Goal: Transaction & Acquisition: Book appointment/travel/reservation

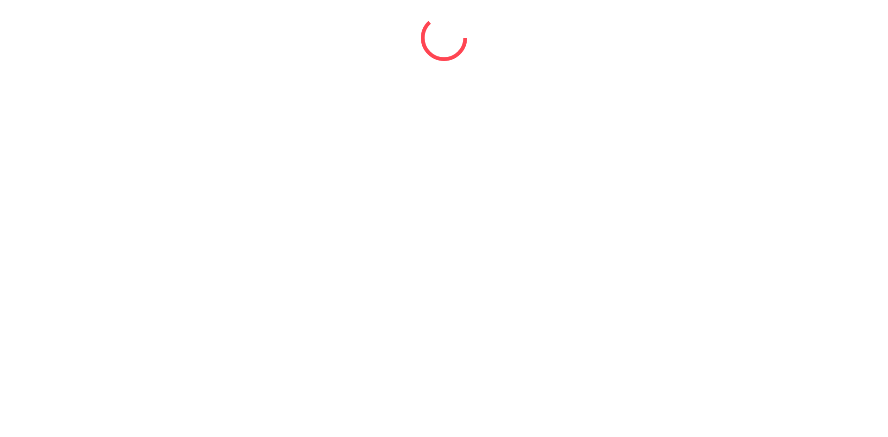
select select "*"
select select "****"
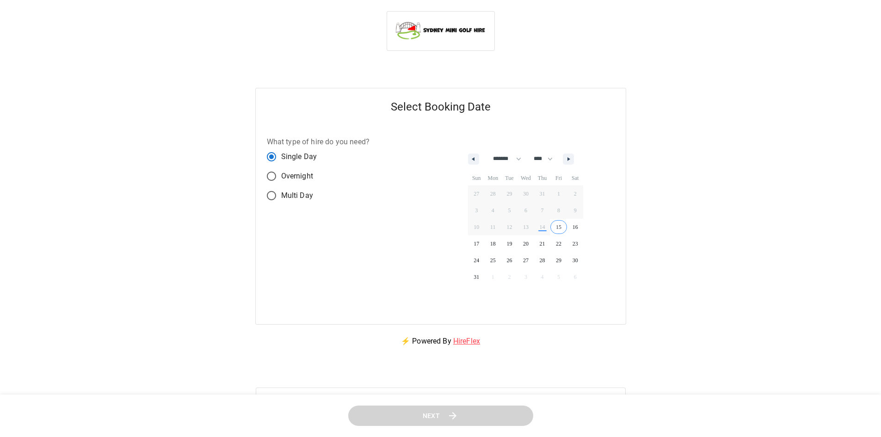
click at [631, 266] on div "Select Booking Date What type of hire do you need? Single Day Overnight Multi D…" at bounding box center [440, 206] width 858 height 237
click at [367, 251] on div "What type of hire do you need? Single Day Overnight Multi Day" at bounding box center [348, 224] width 185 height 199
click at [572, 160] on icon "button" at bounding box center [569, 159] width 5 height 4
select select "*"
click at [475, 208] on span "7" at bounding box center [476, 210] width 17 height 12
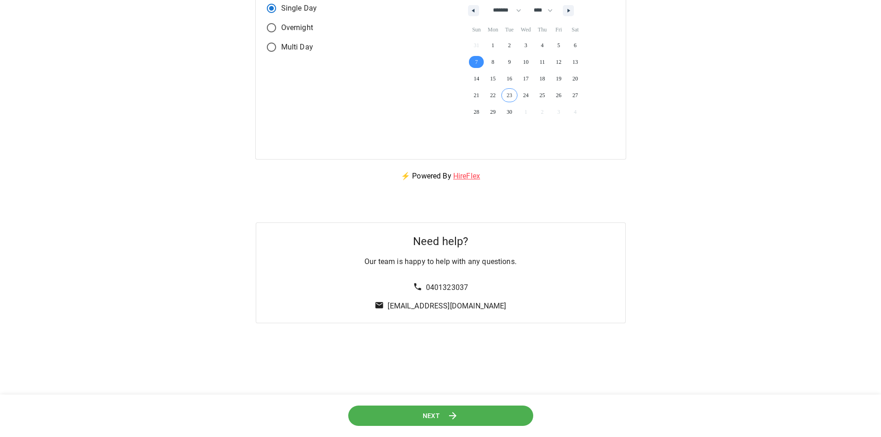
scroll to position [194, 0]
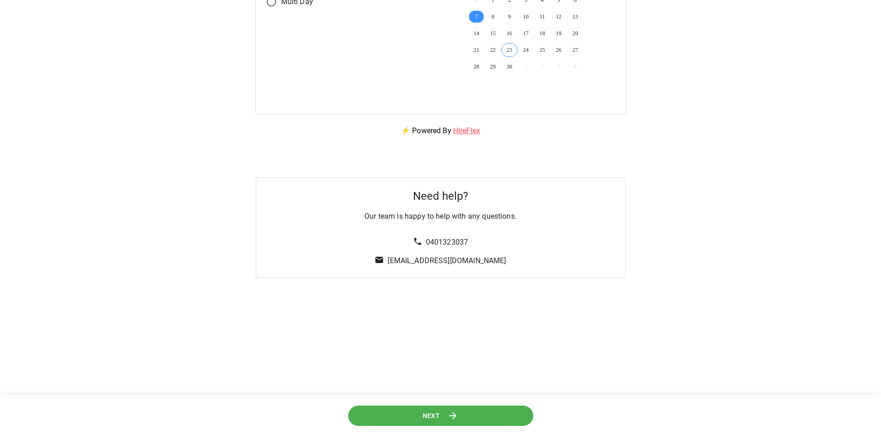
click at [455, 410] on button "Next" at bounding box center [440, 415] width 185 height 21
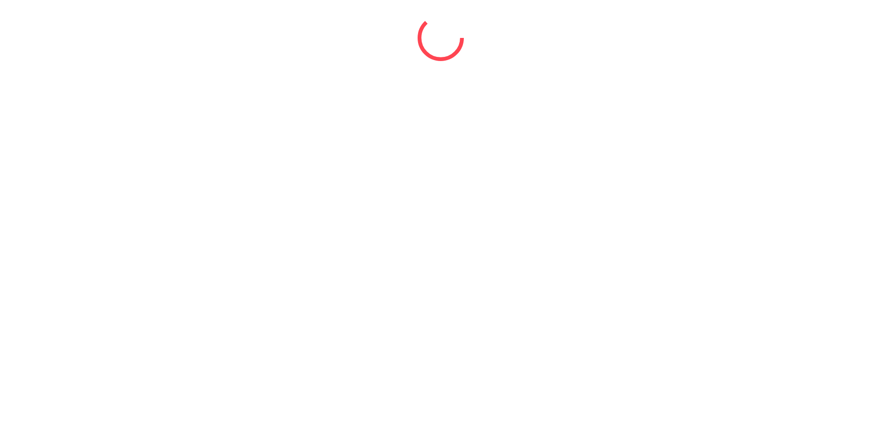
scroll to position [0, 0]
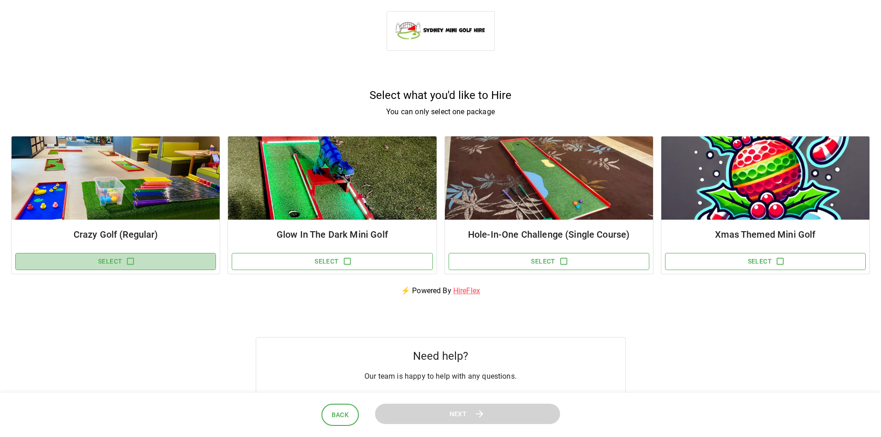
click at [138, 265] on button "Select" at bounding box center [115, 261] width 201 height 17
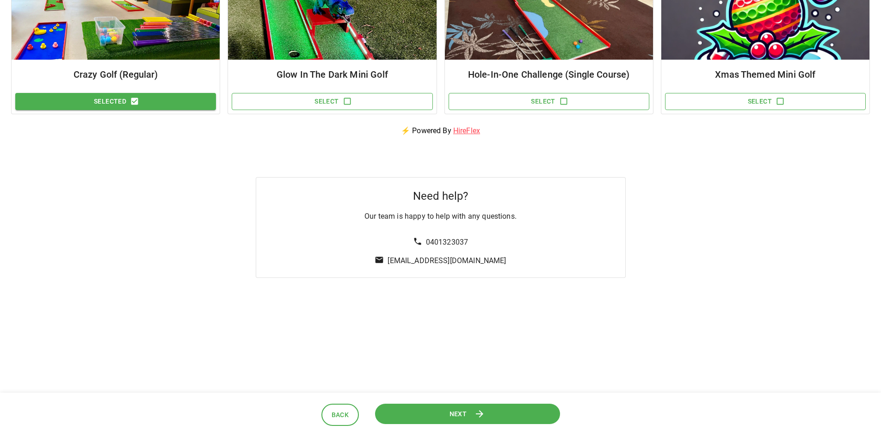
click at [476, 421] on button "Next" at bounding box center [466, 413] width 185 height 21
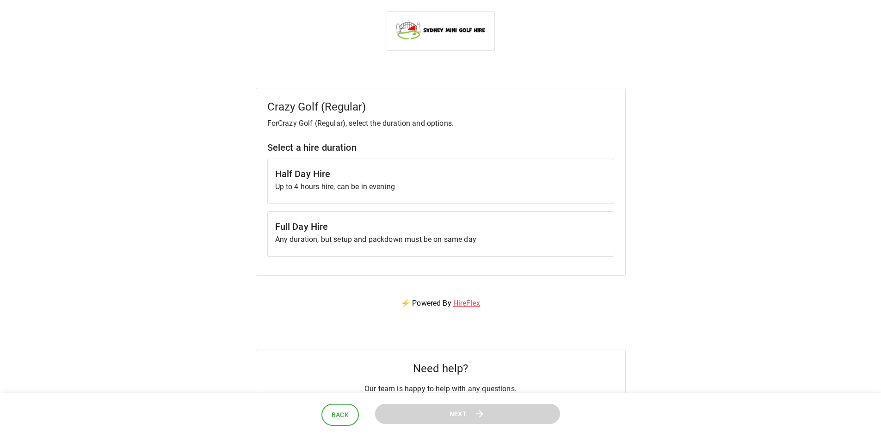
click at [373, 236] on p "Any duration, but setup and packdown must be on same day" at bounding box center [440, 239] width 331 height 11
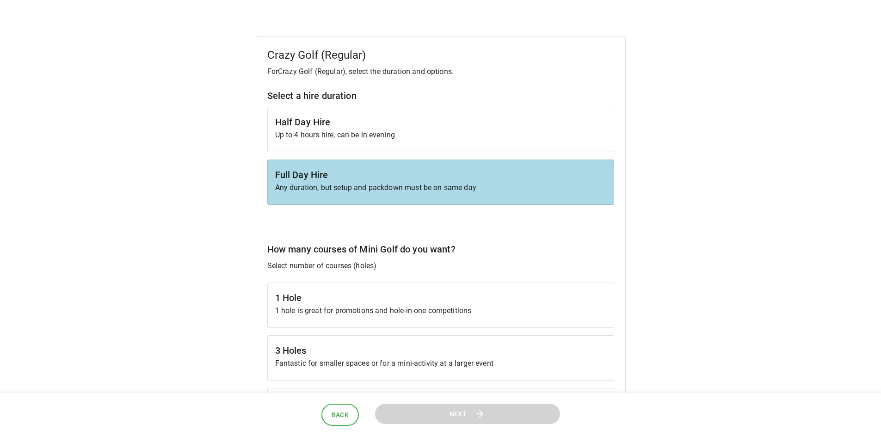
scroll to position [139, 0]
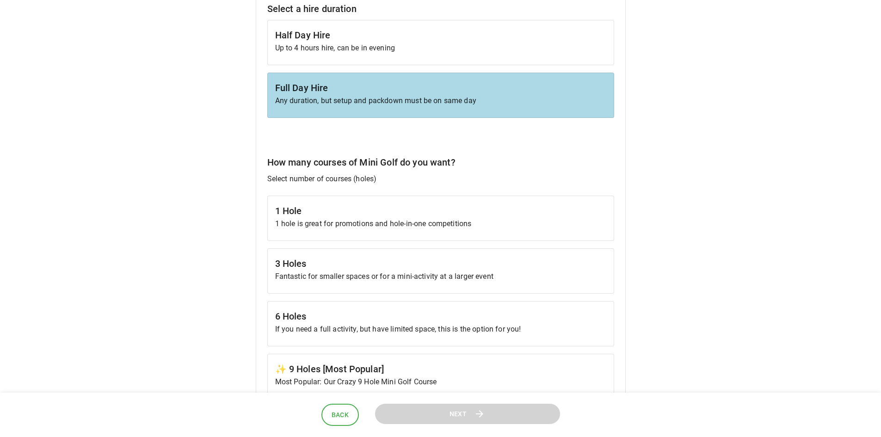
click at [388, 266] on h6 "3 Holes" at bounding box center [440, 263] width 331 height 15
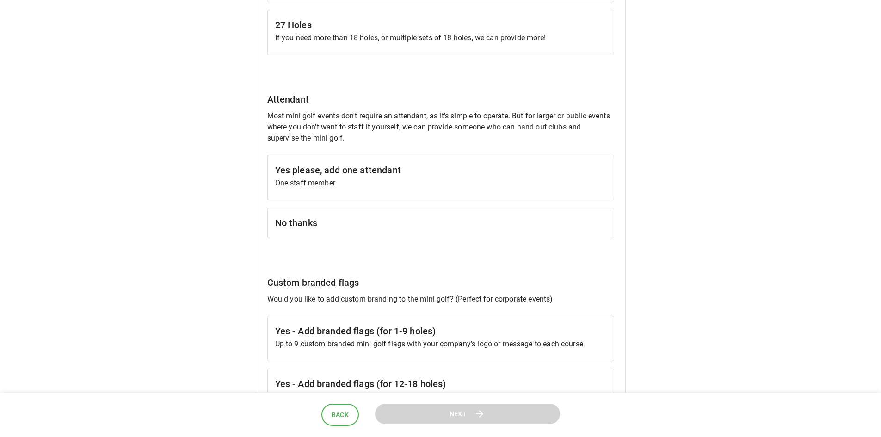
click at [352, 220] on h6 "No thanks" at bounding box center [440, 222] width 331 height 15
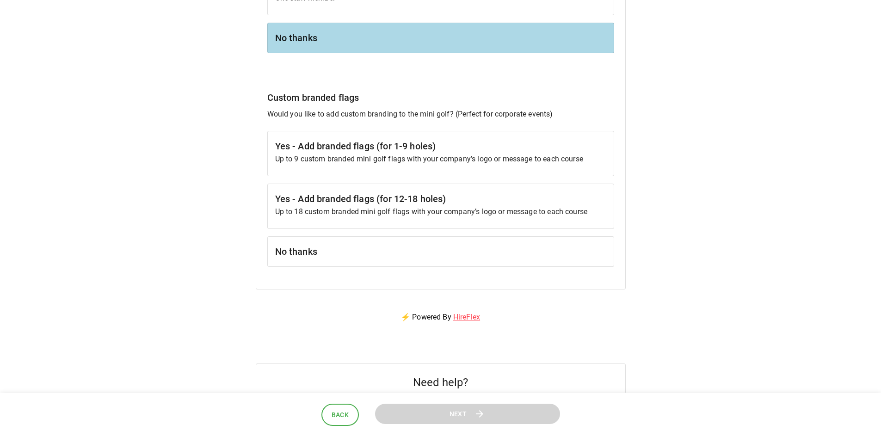
click at [334, 258] on h6 "No thanks" at bounding box center [440, 251] width 331 height 15
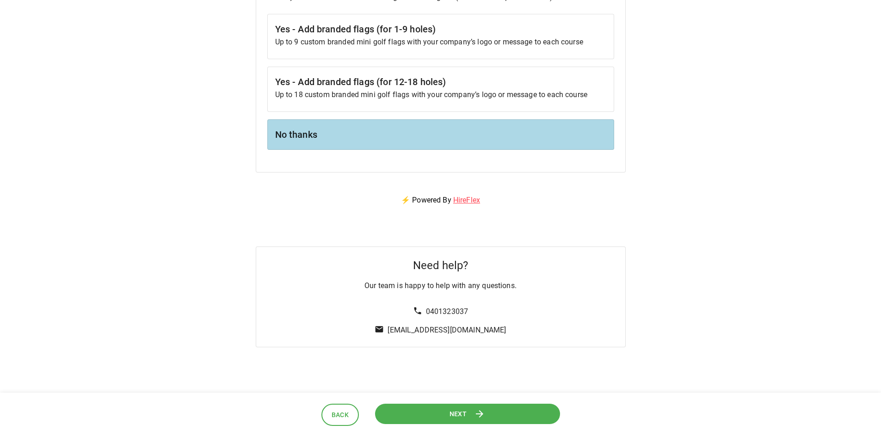
scroll to position [1065, 0]
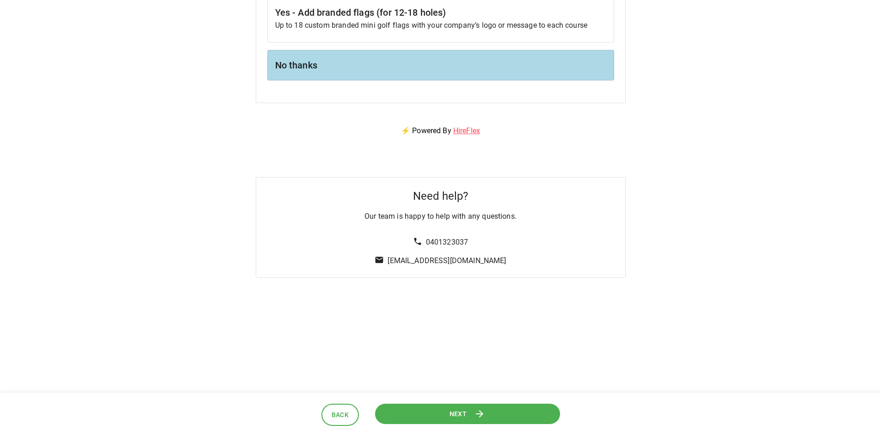
click at [473, 415] on button "Next" at bounding box center [466, 413] width 185 height 21
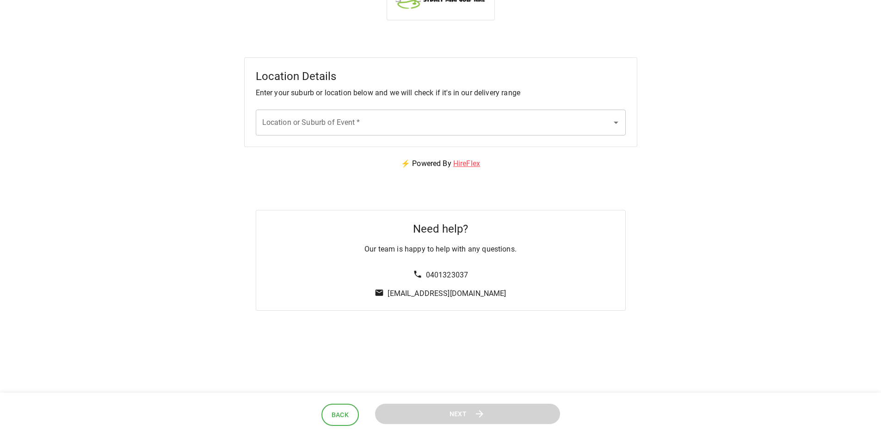
scroll to position [0, 0]
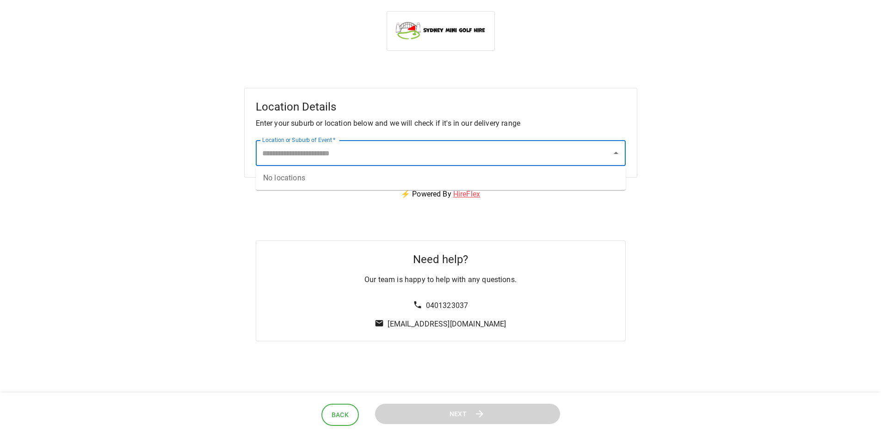
click at [352, 159] on input "Location or Suburb of Event   *" at bounding box center [434, 153] width 348 height 18
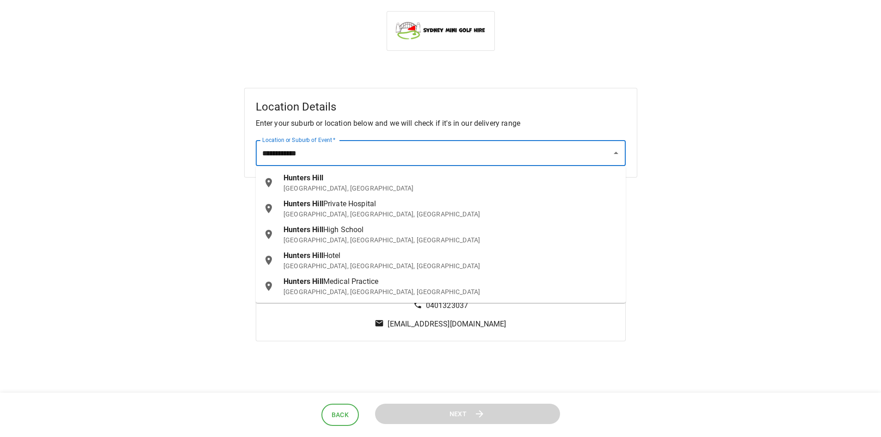
click at [340, 177] on div "[GEOGRAPHIC_DATA], [GEOGRAPHIC_DATA]" at bounding box center [450, 182] width 335 height 20
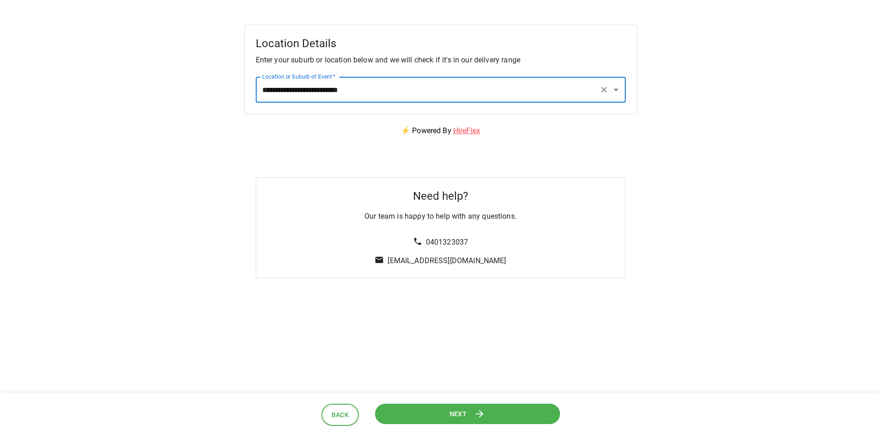
type input "**********"
click at [465, 414] on span "Next" at bounding box center [458, 414] width 18 height 12
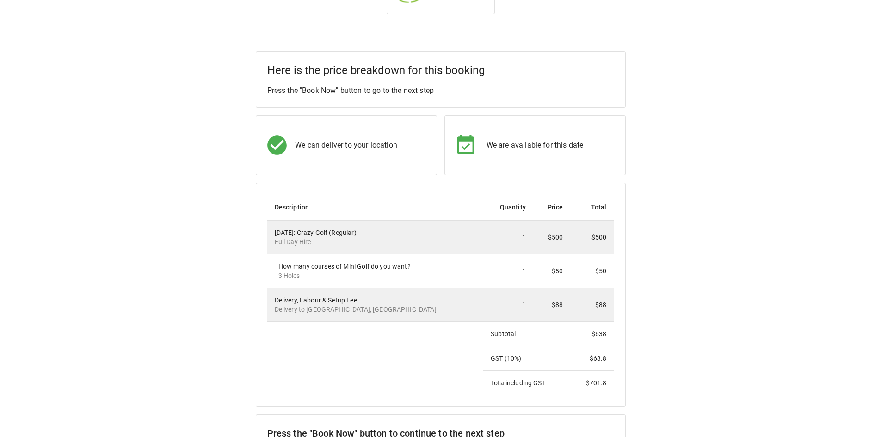
scroll to position [92, 0]
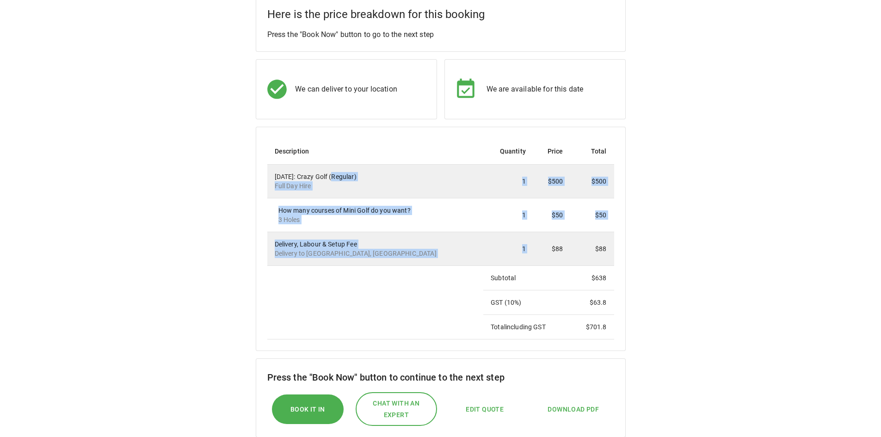
drag, startPoint x: 336, startPoint y: 168, endPoint x: 601, endPoint y: 251, distance: 277.5
click at [525, 233] on tbody "[DATE]: Crazy Golf (Regular) Full Day Hire 1 $500 $500 How many courses of Mini…" at bounding box center [440, 252] width 347 height 175
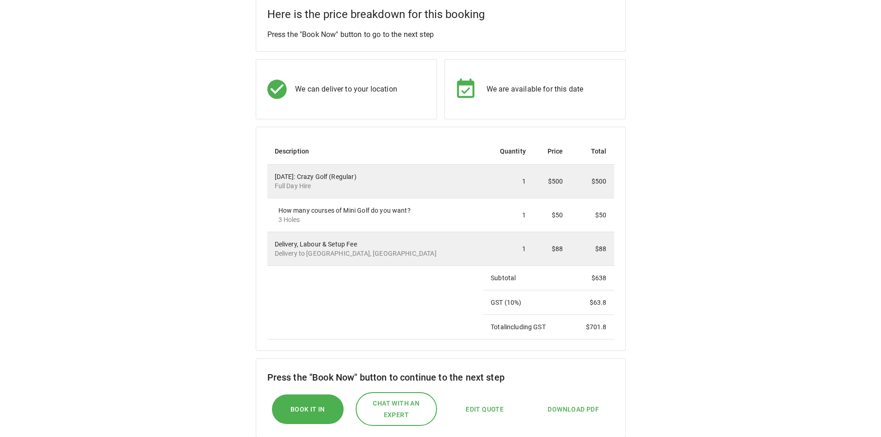
click at [663, 270] on div "Here is the price breakdown for this booking Press the "Book Now" button to go …" at bounding box center [440, 253] width 858 height 516
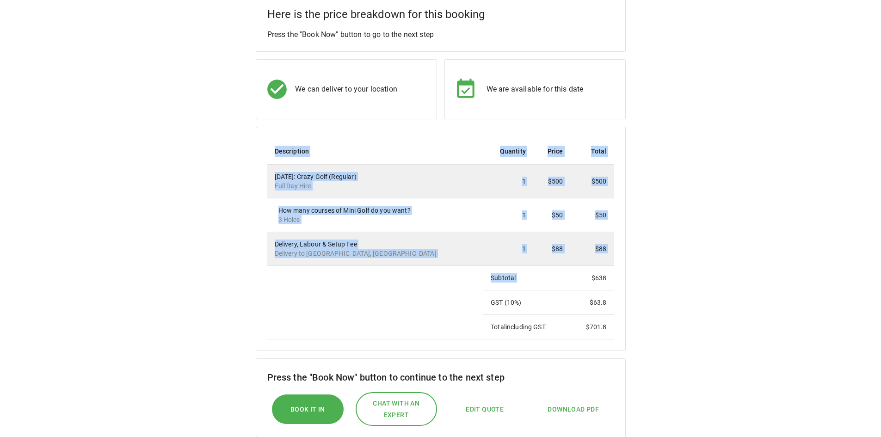
click at [629, 330] on div "Here is the price breakdown for this booking Press the "Book Now" button to go …" at bounding box center [440, 253] width 858 height 516
drag, startPoint x: 266, startPoint y: 196, endPoint x: 644, endPoint y: 264, distance: 383.6
click at [588, 226] on div "Description Quantity Price Total [DATE]: Crazy Golf (Regular) Full Day Hire 1 $…" at bounding box center [441, 239] width 370 height 224
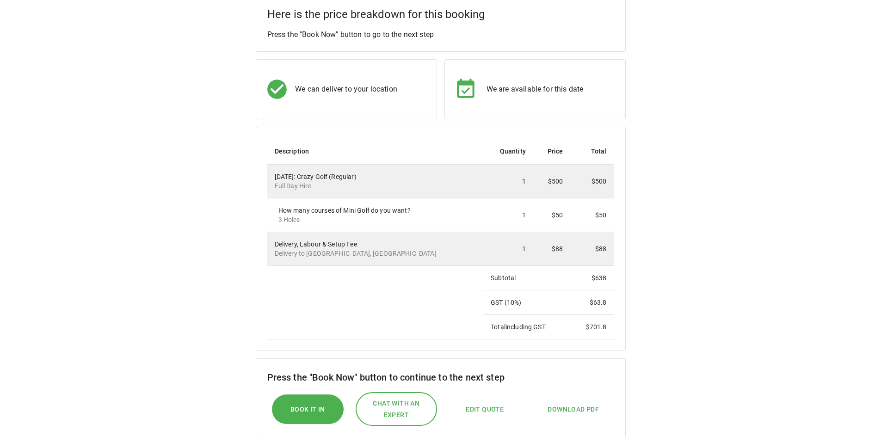
click at [686, 294] on div "Here is the price breakdown for this booking Press the "Book Now" button to go …" at bounding box center [440, 253] width 858 height 516
click at [542, 194] on td "$500" at bounding box center [551, 182] width 37 height 34
click at [486, 161] on th "Quantity" at bounding box center [508, 151] width 50 height 26
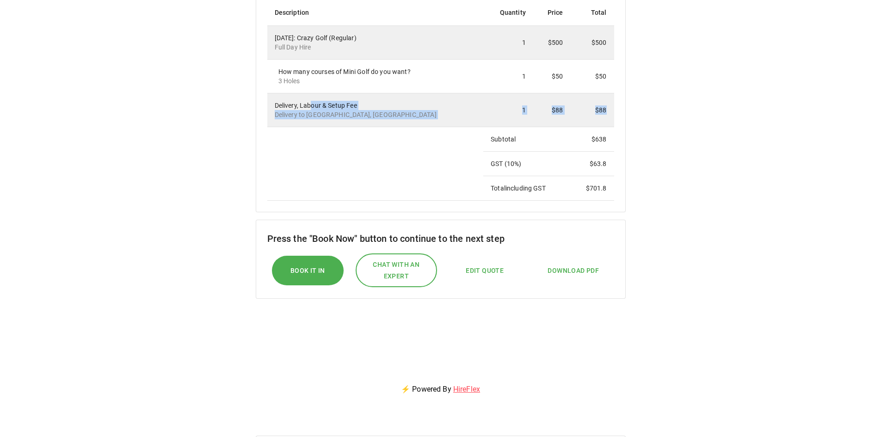
drag, startPoint x: 388, startPoint y: 126, endPoint x: 471, endPoint y: 149, distance: 85.5
click at [471, 149] on tbody "[DATE]: Crazy Golf (Regular) Full Day Hire 1 $500 $500 How many courses of Mini…" at bounding box center [440, 113] width 347 height 175
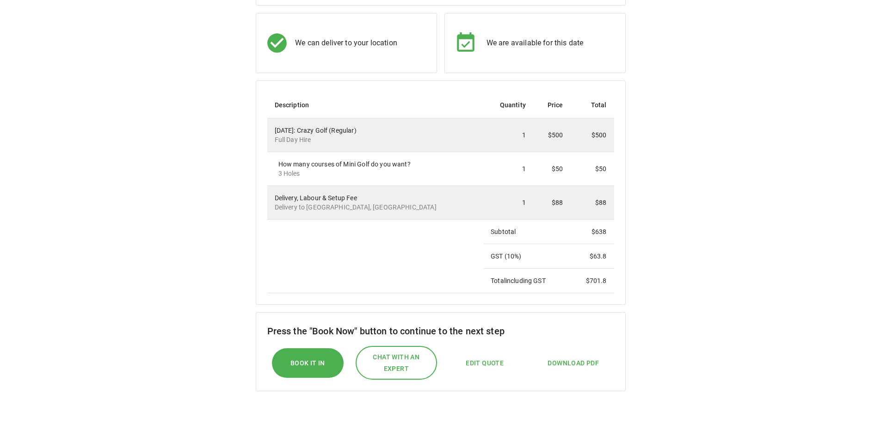
click at [288, 133] on div "[DATE]: Crazy Golf (Regular) Full Day Hire" at bounding box center [376, 135] width 202 height 18
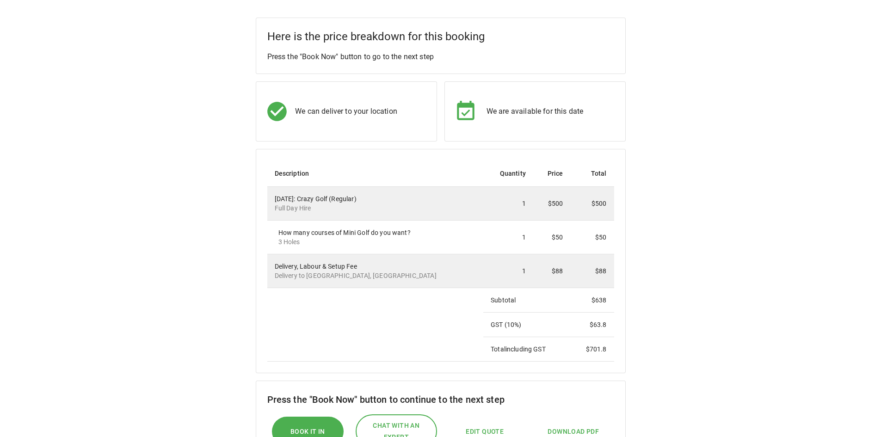
scroll to position [0, 0]
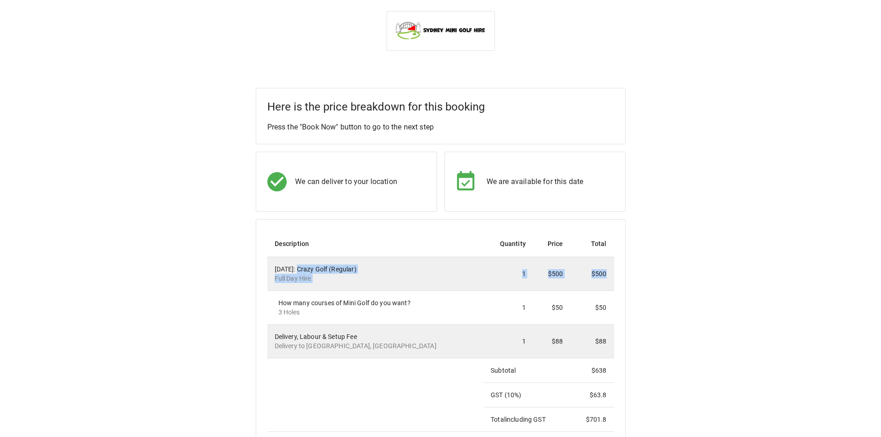
drag, startPoint x: 300, startPoint y: 271, endPoint x: 597, endPoint y: 259, distance: 297.5
click at [609, 283] on tr "[DATE]: Crazy Golf (Regular) Full Day Hire 1 $500 $500" at bounding box center [440, 274] width 347 height 34
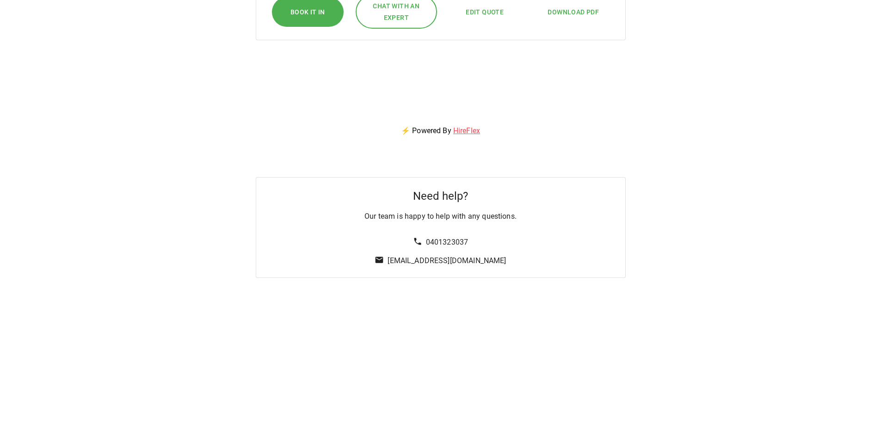
drag, startPoint x: 293, startPoint y: 225, endPoint x: 334, endPoint y: 213, distance: 42.7
click at [294, 223] on div "Need help? Our team is happy to help with any questions. 0401323037 [EMAIL_ADDR…" at bounding box center [441, 227] width 370 height 101
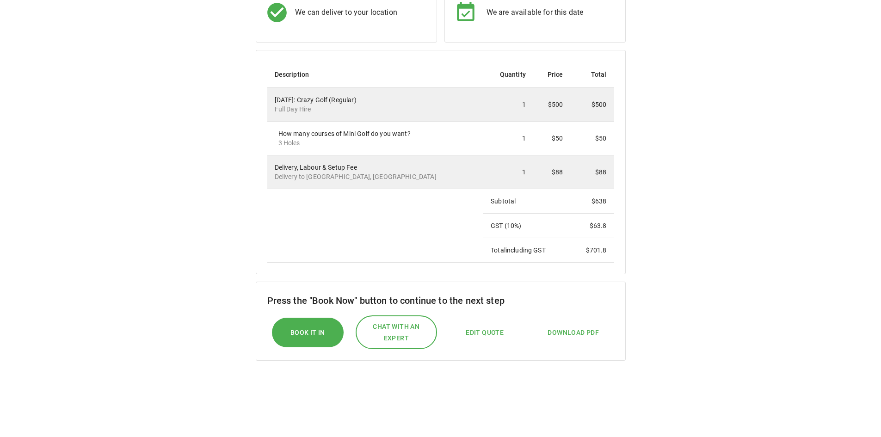
scroll to position [166, 0]
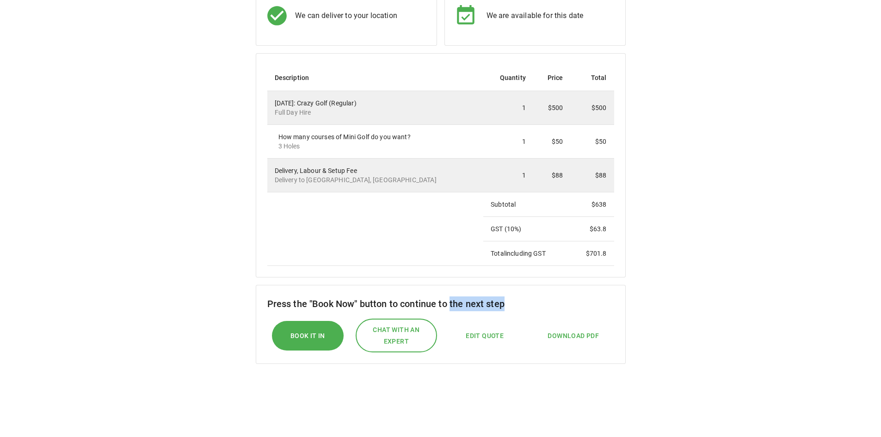
drag, startPoint x: 452, startPoint y: 295, endPoint x: 531, endPoint y: 300, distance: 79.7
click at [531, 300] on div "Press the "Book Now" button to continue to the next step Book it In Chat with a…" at bounding box center [441, 324] width 370 height 79
click at [719, 310] on div "Here is the price breakdown for this booking Press the "Book Now" button to go …" at bounding box center [440, 180] width 858 height 516
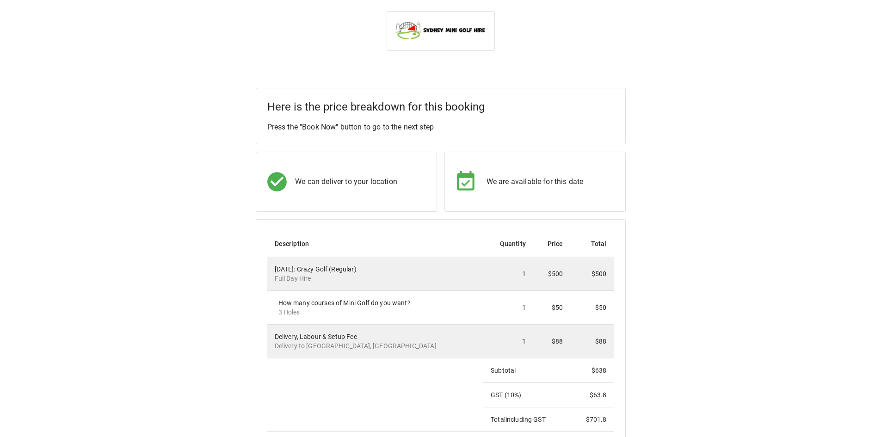
scroll to position [231, 0]
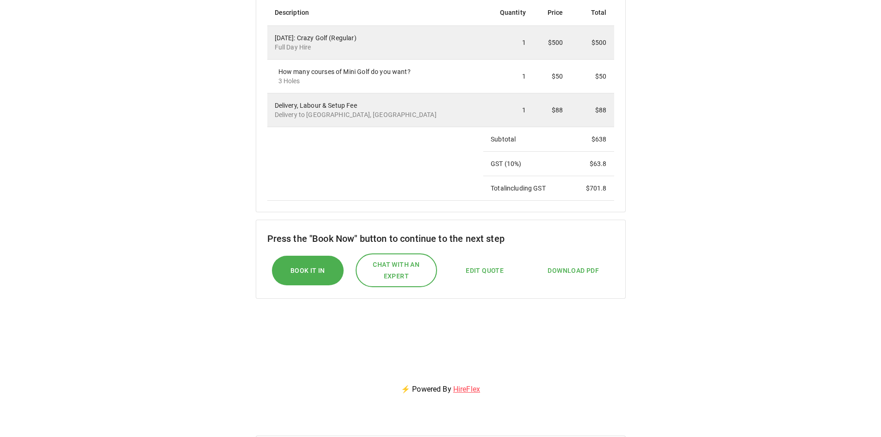
click at [534, 309] on div "Here is the price breakdown for this booking Press the "Book Now" button to go …" at bounding box center [441, 115] width 370 height 516
drag, startPoint x: 364, startPoint y: 354, endPoint x: 353, endPoint y: 341, distance: 17.0
click at [363, 354] on div "Here is the price breakdown for this booking Press the "Book Now" button to go …" at bounding box center [441, 115] width 370 height 516
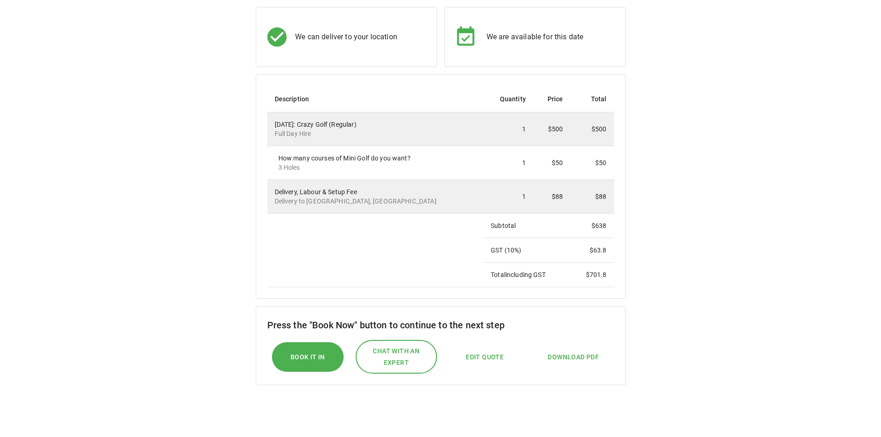
scroll to position [0, 0]
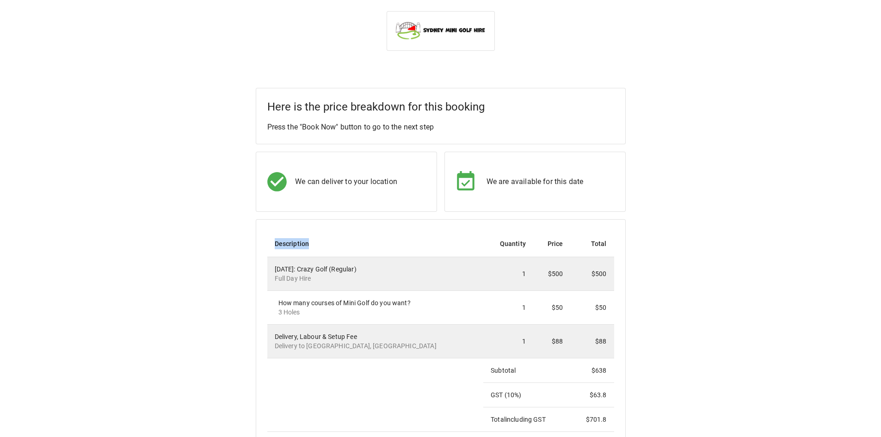
drag, startPoint x: 360, startPoint y: 234, endPoint x: 518, endPoint y: 340, distance: 190.4
click at [645, 311] on div "Here is the price breakdown for this booking Press the "Book Now" button to go …" at bounding box center [440, 346] width 858 height 516
click at [518, 345] on td "1" at bounding box center [508, 342] width 50 height 34
click at [384, 258] on td "[DATE]: Crazy Golf (Regular) Full Day Hire" at bounding box center [375, 274] width 216 height 34
click at [319, 264] on td "[DATE]: Crazy Golf (Regular) Full Day Hire" at bounding box center [375, 274] width 216 height 34
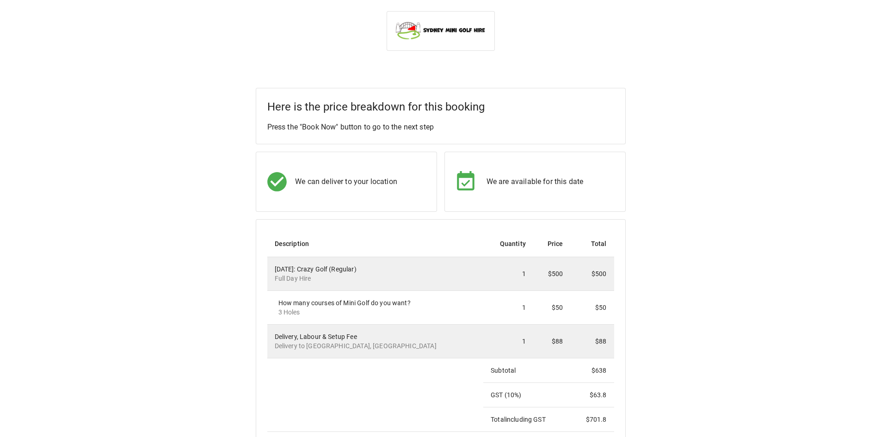
click at [688, 100] on div "Here is the price breakdown for this booking Press the "Book Now" button to go …" at bounding box center [440, 346] width 858 height 516
drag, startPoint x: 366, startPoint y: 134, endPoint x: 535, endPoint y: 135, distance: 169.2
click at [535, 135] on div "Here is the price breakdown for this booking Press the "Book Now" button to go …" at bounding box center [441, 116] width 370 height 56
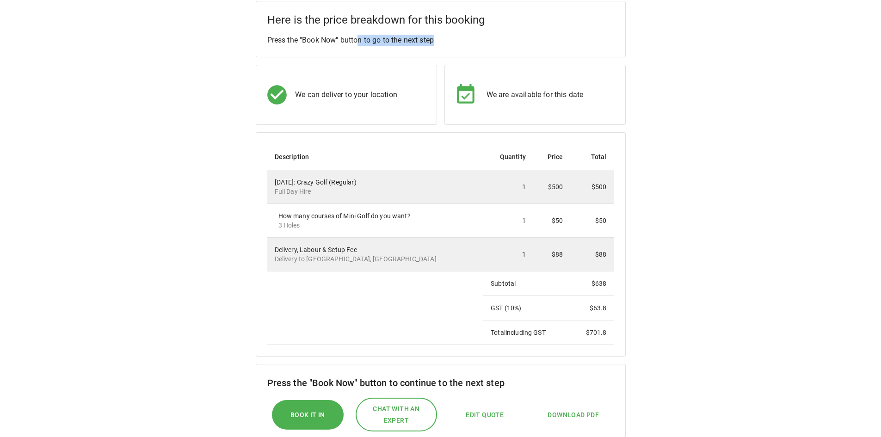
scroll to position [185, 0]
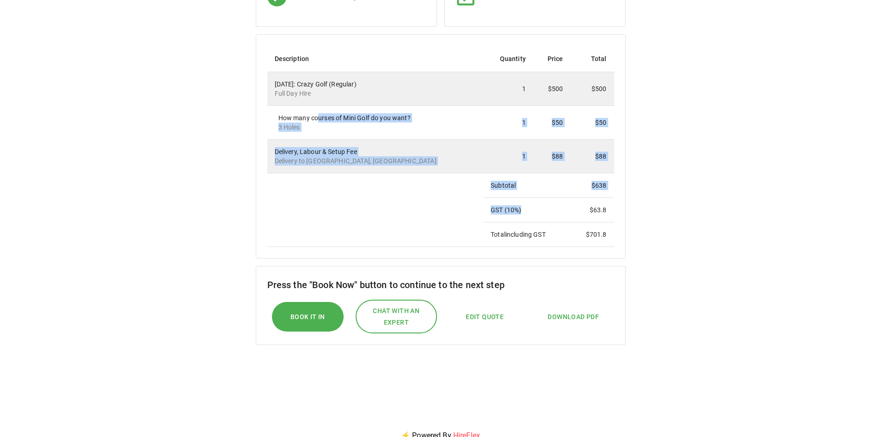
drag, startPoint x: 317, startPoint y: 119, endPoint x: 526, endPoint y: 215, distance: 229.8
click at [527, 215] on tbody "[DATE]: Crazy Golf (Regular) Full Day Hire 1 $500 $500 How many courses of Mini…" at bounding box center [440, 159] width 347 height 175
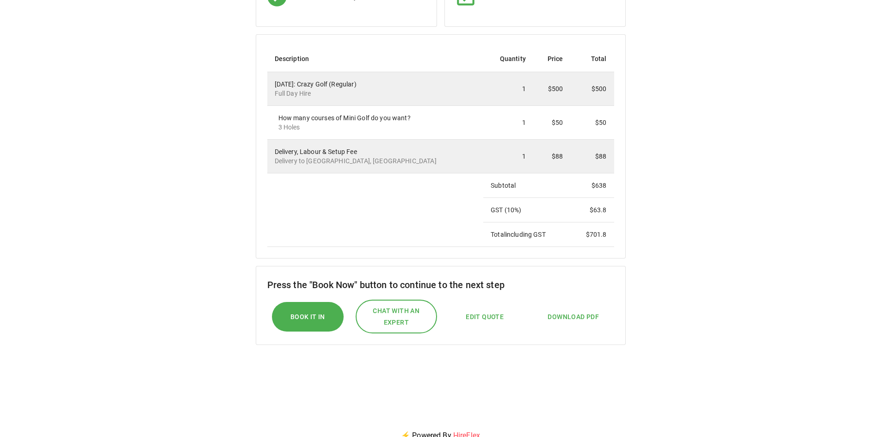
click at [351, 271] on div "Press the "Book Now" button to continue to the next step Book it In Chat with a…" at bounding box center [441, 305] width 370 height 79
click at [392, 325] on span "Chat with an expert" at bounding box center [396, 316] width 61 height 23
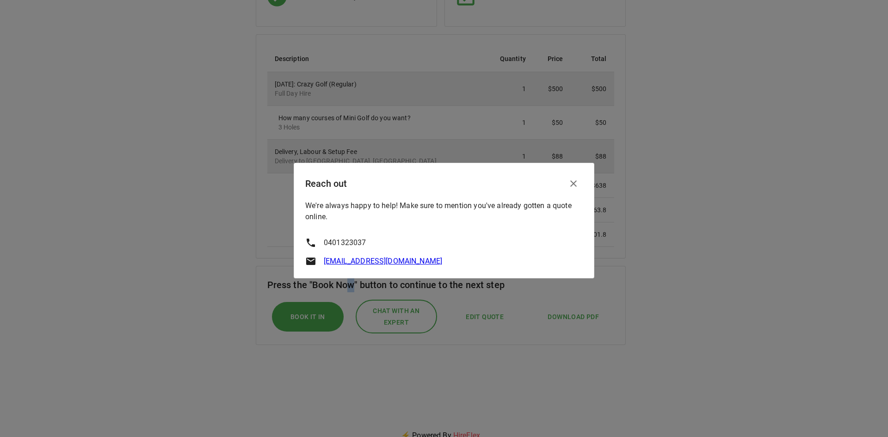
click at [571, 179] on icon "button" at bounding box center [573, 183] width 11 height 11
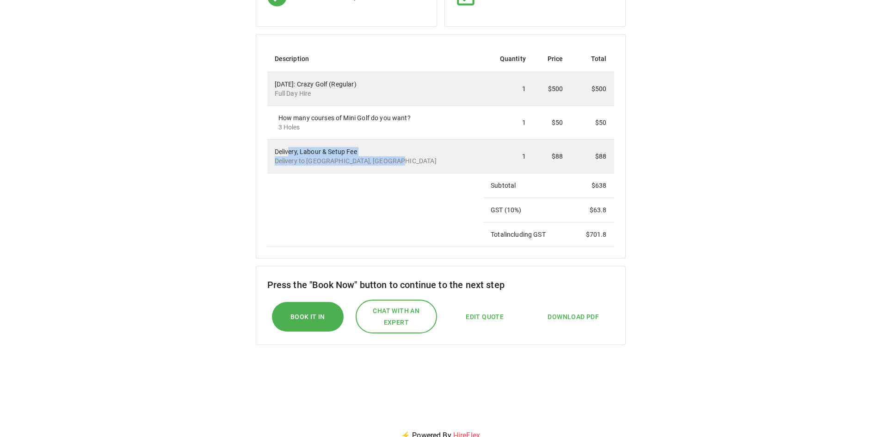
drag, startPoint x: 288, startPoint y: 154, endPoint x: 386, endPoint y: 163, distance: 98.9
click at [386, 163] on div "Delivery, Labour & Setup Fee Delivery to [GEOGRAPHIC_DATA] [GEOGRAPHIC_DATA], […" at bounding box center [376, 156] width 202 height 18
click at [292, 157] on p "Delivery to [GEOGRAPHIC_DATA], [GEOGRAPHIC_DATA]" at bounding box center [376, 160] width 202 height 9
drag, startPoint x: 281, startPoint y: 151, endPoint x: 384, endPoint y: 166, distance: 104.6
click at [384, 166] on td "Delivery, Labour & Setup Fee Delivery to [GEOGRAPHIC_DATA] [GEOGRAPHIC_DATA], […" at bounding box center [375, 157] width 216 height 34
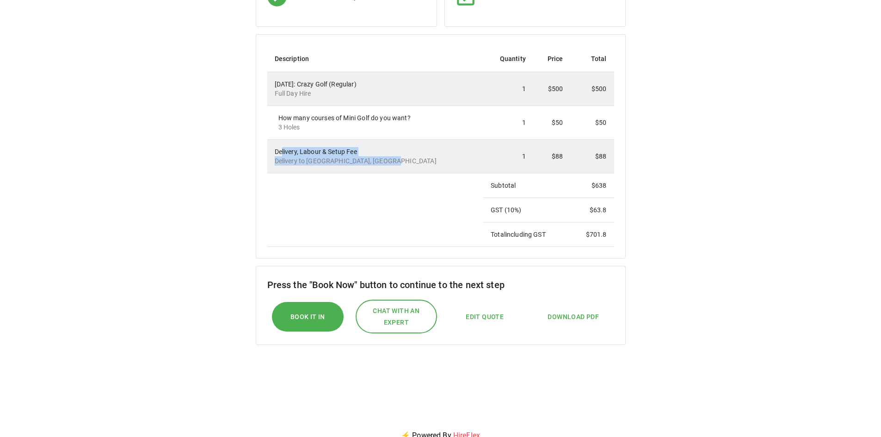
click at [334, 159] on p "Delivery to [GEOGRAPHIC_DATA], [GEOGRAPHIC_DATA]" at bounding box center [376, 160] width 202 height 9
drag, startPoint x: 307, startPoint y: 150, endPoint x: 368, endPoint y: 157, distance: 61.5
click at [368, 157] on div "Delivery, Labour & Setup Fee Delivery to [GEOGRAPHIC_DATA] [GEOGRAPHIC_DATA], […" at bounding box center [376, 156] width 202 height 18
click at [356, 162] on p "Delivery to [GEOGRAPHIC_DATA], [GEOGRAPHIC_DATA]" at bounding box center [376, 160] width 202 height 9
click at [384, 161] on p "Delivery to [GEOGRAPHIC_DATA], [GEOGRAPHIC_DATA]" at bounding box center [376, 160] width 202 height 9
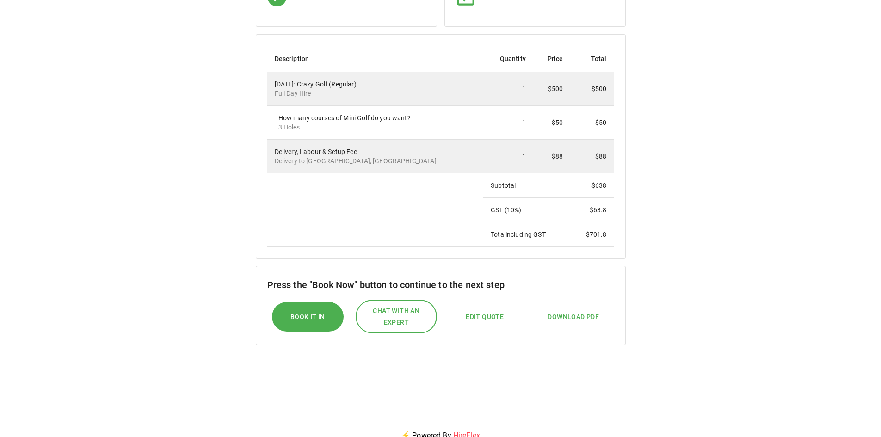
click at [707, 191] on div "Here is the price breakdown for this booking Press the "Book Now" button to go …" at bounding box center [440, 161] width 858 height 516
